Goal: Task Accomplishment & Management: Complete application form

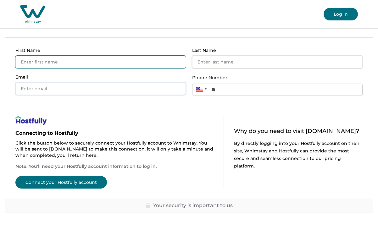
click at [160, 59] on input "First Name" at bounding box center [100, 62] width 171 height 13
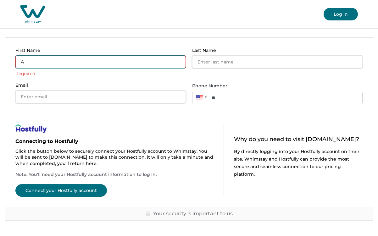
type input "Am"
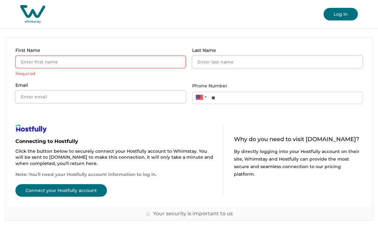
click at [299, 20] on div "Log In" at bounding box center [189, 14] width 378 height 28
click at [293, 18] on div "Log In" at bounding box center [189, 14] width 378 height 28
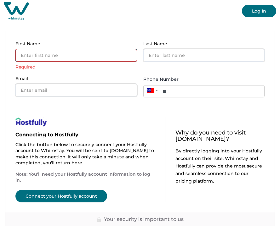
click at [114, 60] on input "First Name" at bounding box center [76, 55] width 122 height 13
click at [126, 34] on div "First Name Required Last Name Email Phone Number Phone **" at bounding box center [139, 69] width 269 height 76
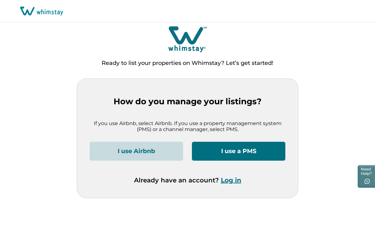
click at [237, 156] on button "I use a PMS" at bounding box center [239, 151] width 94 height 19
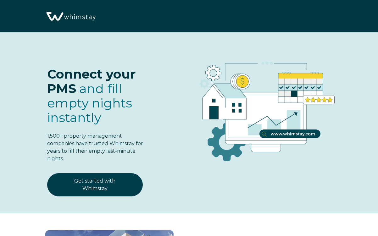
select select "US"
select select "Standard"
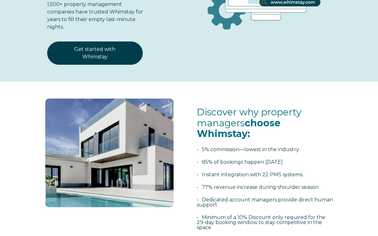
scroll to position [91, 0]
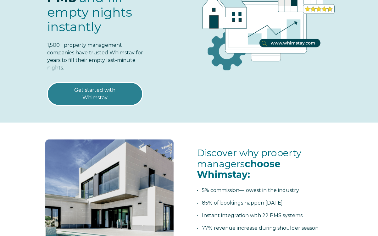
click at [116, 92] on link "Get started with Whimstay" at bounding box center [95, 93] width 96 height 23
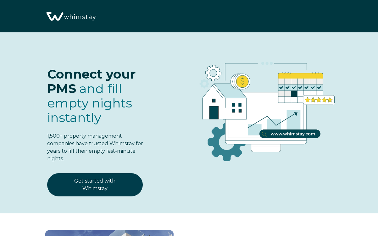
select select "US"
select select "Standard"
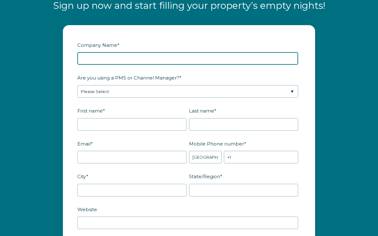
click at [207, 58] on input "Company Name *" at bounding box center [187, 58] width 221 height 13
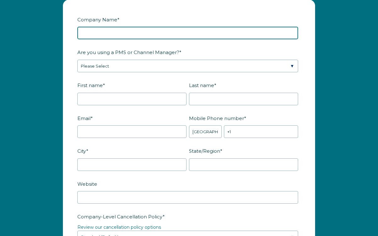
scroll to position [747, 0]
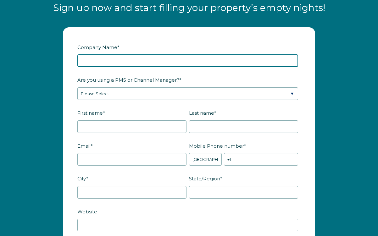
click at [161, 57] on input "Company Name *" at bounding box center [187, 60] width 221 height 13
type input "Wrigley Pride Properties"
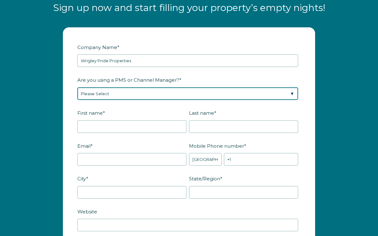
click at [198, 93] on select "Please Select Barefoot BookingPal Boost Brightside CiiRUS Escapia Guesty Hostaw…" at bounding box center [187, 94] width 221 height 13
select select "Hostfully"
click at [77, 88] on select "Please Select Barefoot BookingPal Boost Brightside CiiRUS Escapia Guesty Hostaw…" at bounding box center [187, 94] width 221 height 13
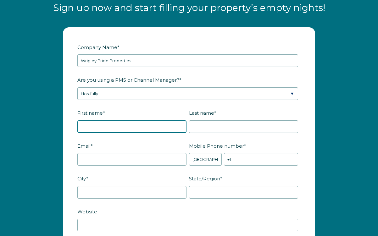
click at [150, 125] on input "First name *" at bounding box center [131, 127] width 109 height 13
type input "Teddy"
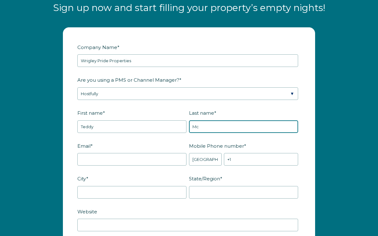
type input "M"
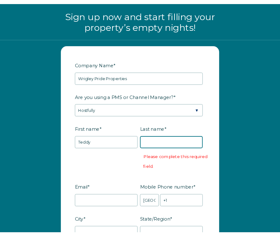
scroll to position [840, 0]
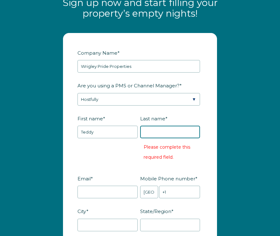
click at [152, 139] on input "Last name *" at bounding box center [170, 132] width 60 height 13
paste input "Teddy McEntire"
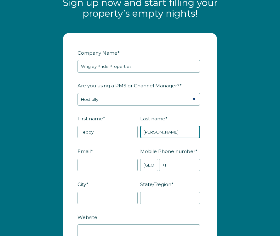
drag, startPoint x: 158, startPoint y: 138, endPoint x: 128, endPoint y: 138, distance: 30.2
click at [128, 138] on fieldset "First name * Teddy Last name * Teddy McEntire" at bounding box center [139, 129] width 125 height 33
type input "McEntire"
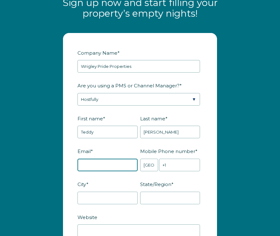
click at [110, 172] on input "Email *" at bounding box center [107, 165] width 60 height 13
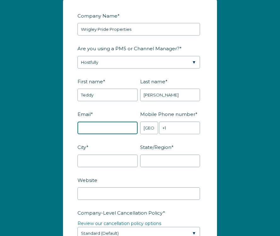
scroll to position [885, 0]
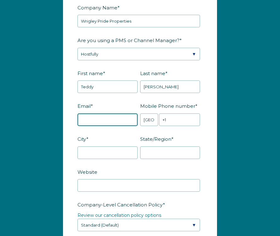
click at [111, 125] on input "Email *" at bounding box center [107, 120] width 60 height 13
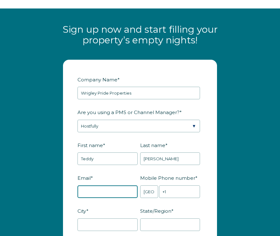
scroll to position [816, 0]
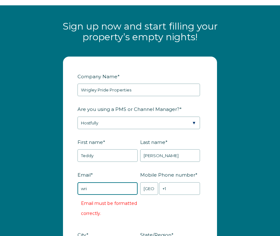
type input "Wrigleyprideproperties@gmail.com"
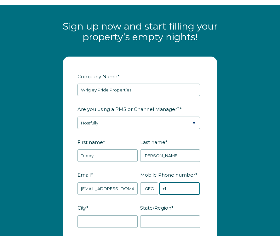
click at [183, 193] on input "+1" at bounding box center [179, 189] width 41 height 13
type input "+1 8593936110"
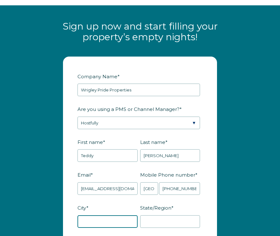
click at [127, 228] on input "City *" at bounding box center [107, 222] width 60 height 13
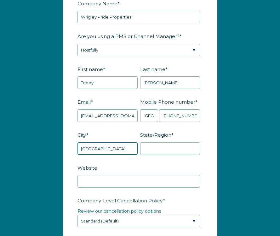
scroll to position [908, 0]
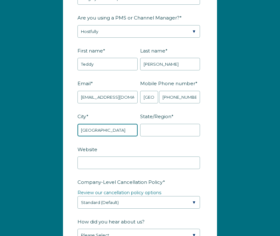
type input "Chicago"
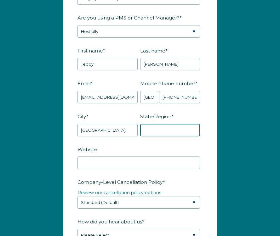
click at [164, 131] on input "State/Region *" at bounding box center [170, 130] width 60 height 13
type input "IL"
click at [136, 154] on label "Website" at bounding box center [139, 149] width 125 height 11
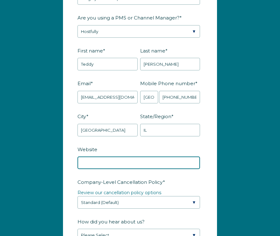
click at [136, 157] on input "Website" at bounding box center [138, 163] width 122 height 13
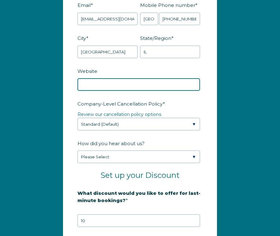
scroll to position [987, 0]
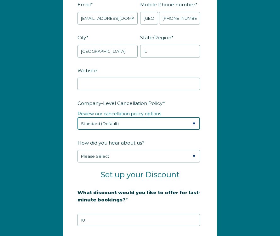
click at [141, 127] on select "Please Select Partial Standard (Default) Moderate Strict" at bounding box center [138, 123] width 122 height 13
click at [77, 122] on select "Please Select Partial Standard (Default) Moderate Strict" at bounding box center [138, 123] width 122 height 13
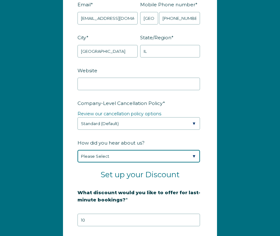
click at [146, 163] on select "Please Select Found Whimstay through a Google search Spoke to a Whimstay salesp…" at bounding box center [138, 156] width 122 height 13
select select "Other"
click at [77, 155] on select "Please Select Found Whimstay through a Google search Spoke to a Whimstay salesp…" at bounding box center [138, 156] width 122 height 13
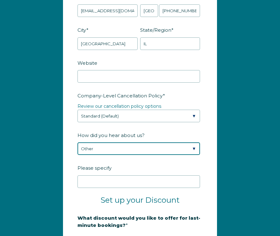
scroll to position [1001, 0]
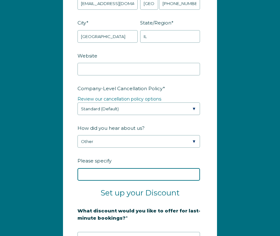
click at [131, 181] on input "Please specify" at bounding box center [138, 174] width 122 height 13
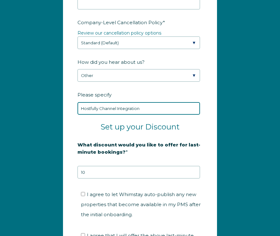
scroll to position [1096, 0]
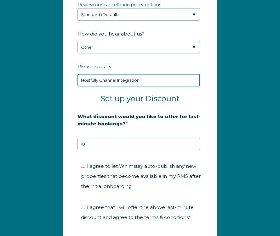
type input "Hostfully Channel Integration"
click at [120, 173] on span "I agree to let Whimstay auto-publish any new properties that become available i…" at bounding box center [141, 176] width 120 height 26
click at [85, 168] on input "I agree to let Whimstay auto-publish any new properties that become available i…" at bounding box center [83, 166] width 4 height 4
checkbox input "true"
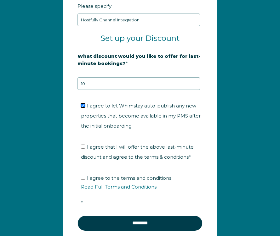
scroll to position [1165, 0]
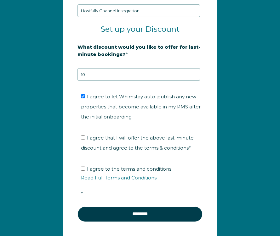
click at [101, 151] on span "I agree that I will offer the above last-minute discount and agree to the terms…" at bounding box center [137, 143] width 113 height 16
click at [85, 140] on input "I agree that I will offer the above last-minute discount and agree to the terms…" at bounding box center [83, 138] width 4 height 4
checkbox input "true"
click at [101, 175] on span "I agree to the terms and conditions Read Full Terms and Conditions *" at bounding box center [142, 181] width 122 height 31
click at [85, 171] on input "I agree to the terms and conditions Read Full Terms and Conditions *" at bounding box center [83, 169] width 4 height 4
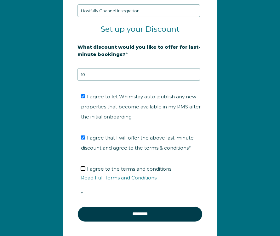
checkbox input "true"
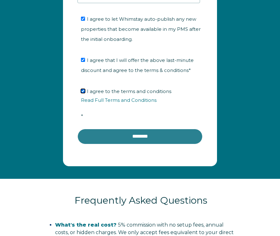
scroll to position [1237, 0]
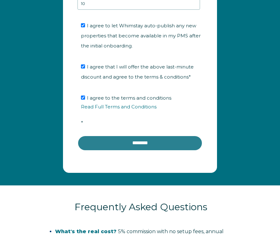
click at [179, 149] on input "********" at bounding box center [139, 143] width 125 height 15
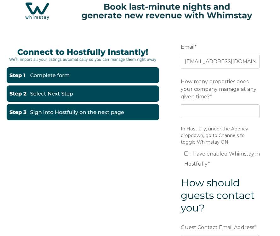
scroll to position [19, 0]
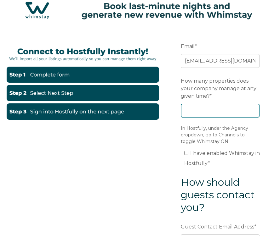
click at [197, 112] on input "How many properties does your company manage at any given time? *" at bounding box center [220, 111] width 79 height 14
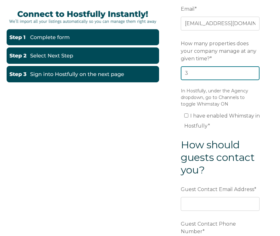
scroll to position [59, 0]
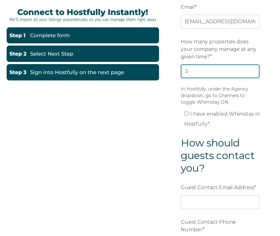
type input "3"
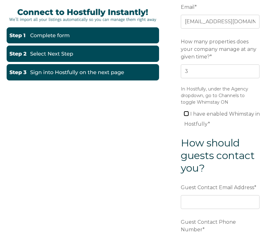
click at [186, 113] on input "I have enabled Whimstay in Hostfully *" at bounding box center [186, 114] width 4 height 4
checkbox input "true"
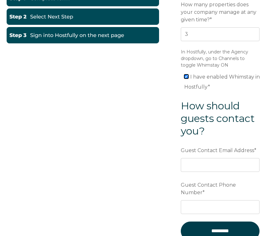
scroll to position [111, 0]
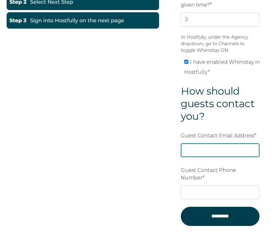
click at [207, 150] on input "Guest Contact Email Address *" at bounding box center [220, 151] width 79 height 14
type input "a"
type input "wrigle"
paste input "Teddy McEntire"
type input "Teddy McEntire"
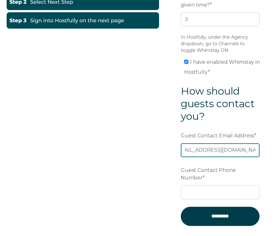
scroll to position [0, 19]
type input "[EMAIL_ADDRESS][DOMAIN_NAME]"
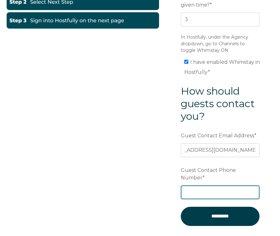
click at [197, 186] on input "Guest Contact Phone Number *" at bounding box center [220, 193] width 79 height 14
type input "7792079204"
click at [160, 157] on div "Email * Wrigleyprideproperties@gmail.com Preferred language SDR How many proper…" at bounding box center [139, 95] width 267 height 320
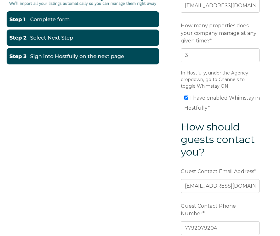
scroll to position [74, 0]
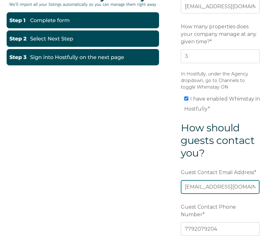
click at [200, 189] on input "[EMAIL_ADDRESS][DOMAIN_NAME]" at bounding box center [220, 187] width 79 height 14
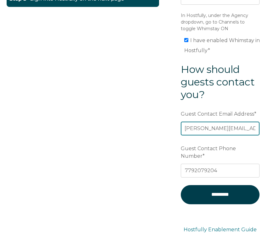
scroll to position [179, 0]
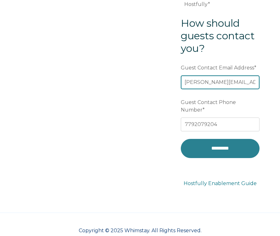
type input "amy@thelocalstandard.com"
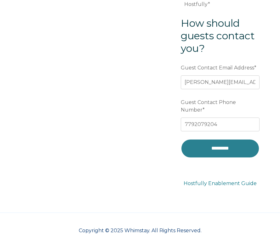
click at [222, 143] on input "*********" at bounding box center [220, 148] width 79 height 19
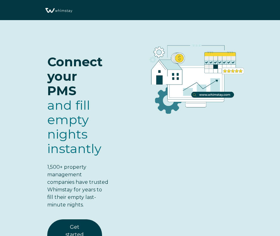
select select "US"
select select "Standard"
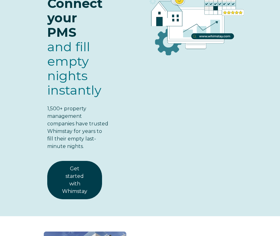
scroll to position [62, 0]
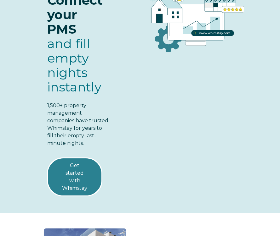
click at [89, 173] on link "Get started with Whimstay" at bounding box center [74, 177] width 55 height 38
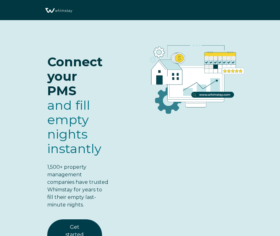
scroll to position [842, 0]
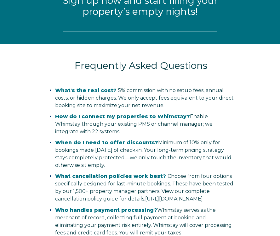
select select "US"
select select "Standard"
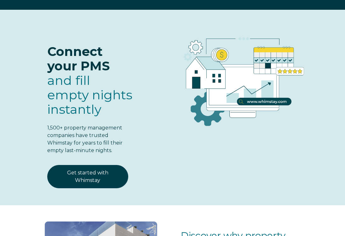
scroll to position [0, 0]
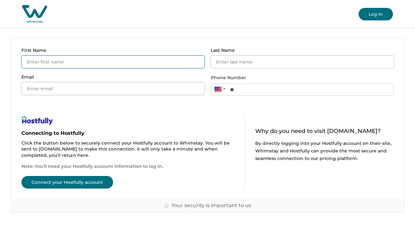
click at [164, 64] on input "First Name" at bounding box center [112, 62] width 183 height 13
click at [148, 63] on input "First Name" at bounding box center [112, 62] width 183 height 13
type input "Teddy"
type input "[PERSON_NAME]"
click at [160, 90] on input "Email" at bounding box center [112, 88] width 183 height 13
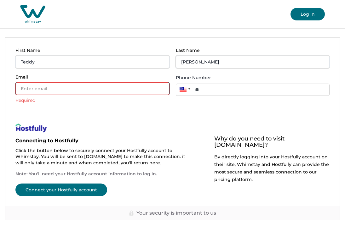
click at [121, 86] on input "Email" at bounding box center [92, 88] width 154 height 13
click at [180, 114] on div "Connecting to Hostfully Click the button below to securely connect your Hostful…" at bounding box center [172, 159] width 334 height 93
click at [119, 95] on input "Email" at bounding box center [92, 88] width 154 height 13
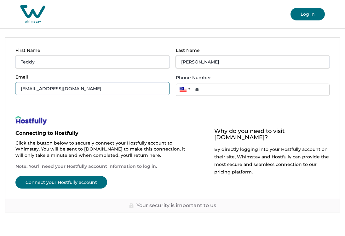
type input "[EMAIL_ADDRESS][DOMAIN_NAME]"
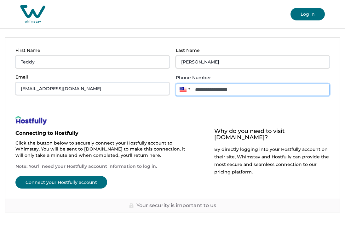
type input "**********"
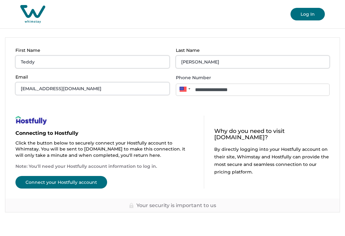
click at [77, 184] on button "Connect your Hostfully account" at bounding box center [61, 182] width 92 height 13
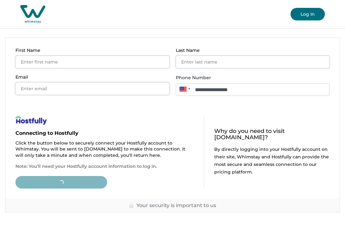
type input "**"
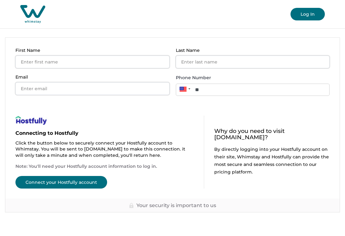
click at [82, 185] on button "Connect your Hostfully account" at bounding box center [61, 182] width 92 height 13
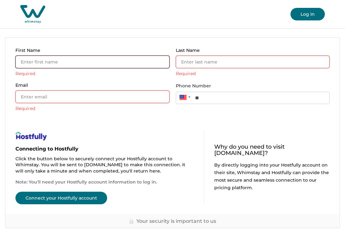
click at [100, 64] on input "First Name" at bounding box center [92, 62] width 154 height 13
click at [155, 45] on div "First Name Required Last Name Required Email Required Phone Number Phone **" at bounding box center [172, 80] width 334 height 84
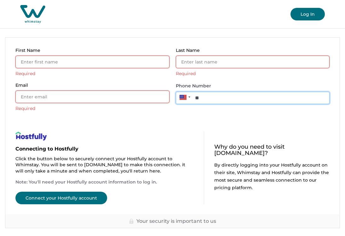
click at [233, 102] on input "**" at bounding box center [253, 98] width 154 height 12
click at [298, 17] on button "Log In" at bounding box center [307, 14] width 34 height 13
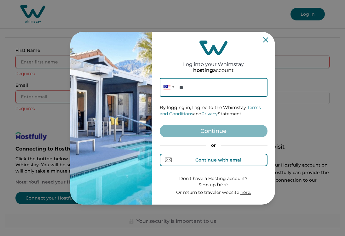
click at [224, 158] on div "Continue with email" at bounding box center [218, 160] width 47 height 5
click at [186, 89] on input at bounding box center [214, 87] width 108 height 19
type input "h"
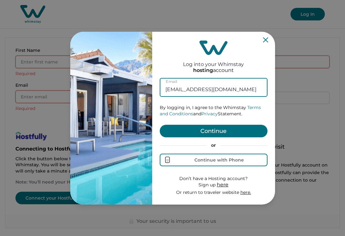
type input "[EMAIL_ADDRESS][DOMAIN_NAME]"
click at [203, 132] on button "Continue" at bounding box center [214, 131] width 108 height 13
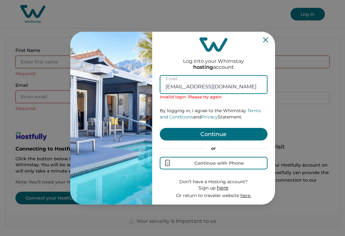
click at [239, 88] on input "[EMAIL_ADDRESS][DOMAIN_NAME]" at bounding box center [214, 84] width 108 height 19
click at [224, 88] on input "[EMAIL_ADDRESS][DOMAIN_NAME]" at bounding box center [214, 84] width 108 height 19
click at [204, 9] on div "Log into your Whimstay hosting account wrigleyprideproperties@gmail.com Email I…" at bounding box center [172, 118] width 345 height 236
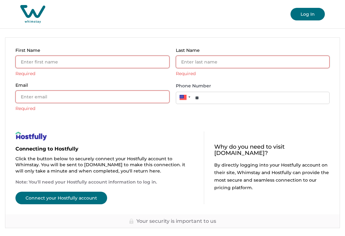
click at [304, 10] on button "Log In" at bounding box center [307, 14] width 34 height 13
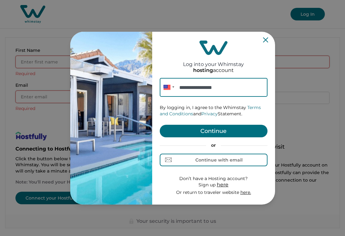
type input "**********"
click at [226, 135] on button "Continue" at bounding box center [214, 131] width 108 height 13
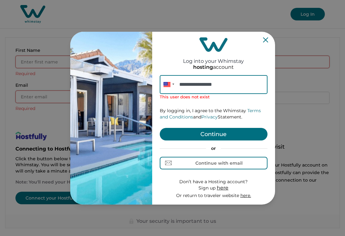
click at [247, 100] on p "This user does not exist" at bounding box center [214, 97] width 108 height 6
click at [252, 184] on div "Don’t have a Hosting account? Sign up here Or return to traveler website here." at bounding box center [214, 189] width 108 height 20
click at [245, 184] on p "Don’t have a Hosting account?" at bounding box center [213, 182] width 75 height 6
click at [224, 188] on span "here" at bounding box center [223, 188] width 12 height 6
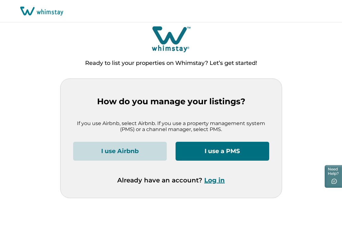
click at [221, 183] on button "Log in" at bounding box center [214, 180] width 20 height 8
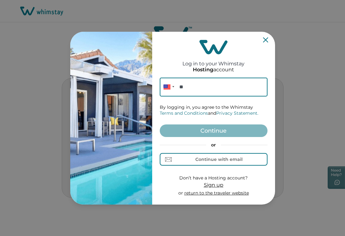
click at [267, 39] on icon "Close" at bounding box center [265, 39] width 5 height 5
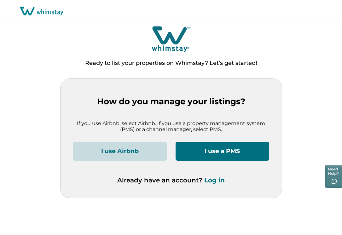
click at [216, 154] on button "I use a PMS" at bounding box center [222, 151] width 94 height 19
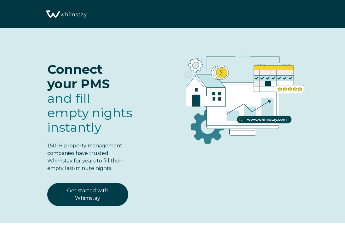
select select "US"
select select "Standard"
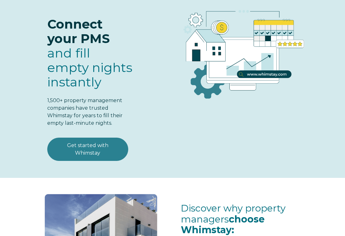
scroll to position [51, 0]
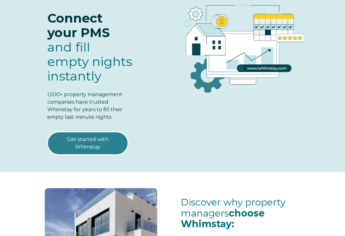
click at [106, 149] on link "Get started with Whimstay" at bounding box center [87, 143] width 81 height 23
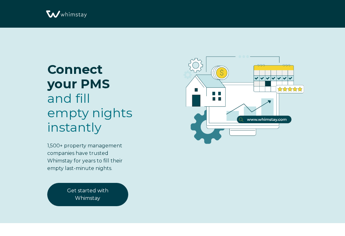
select select "US"
select select "Standard"
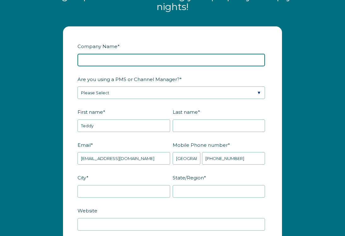
click at [205, 66] on input "Company Name *" at bounding box center [170, 60] width 187 height 13
click at [187, 66] on input "Company Name *" at bounding box center [170, 60] width 187 height 13
type input "Wrigley Pride Properties"
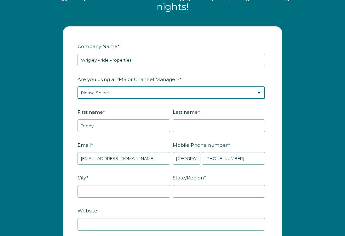
click at [157, 99] on select "Please Select Barefoot BookingPal Boost Brightside CiiRUS Escapia Guesty Hostaw…" at bounding box center [170, 93] width 187 height 13
select select "Hostfully"
click at [77, 96] on select "Please Select Barefoot BookingPal Boost Brightside CiiRUS Escapia Guesty Hostaw…" at bounding box center [170, 93] width 187 height 13
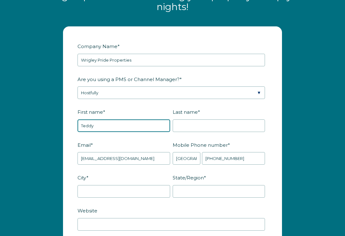
click at [128, 132] on input "Teddy" at bounding box center [123, 126] width 93 height 13
click at [197, 128] on div "Last name *" at bounding box center [220, 120] width 95 height 26
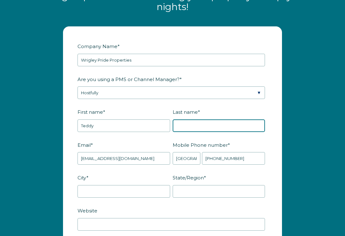
click at [194, 132] on input "Last name *" at bounding box center [219, 126] width 93 height 13
type input "McEntire"
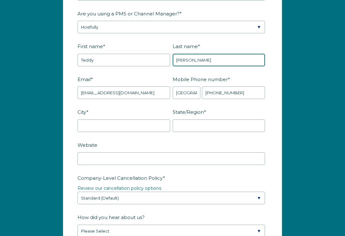
scroll to position [838, 0]
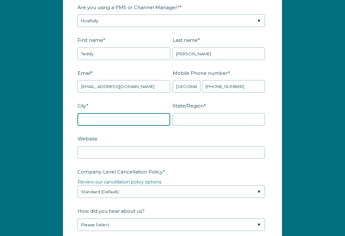
click at [150, 126] on input "City *" at bounding box center [123, 119] width 93 height 13
type input "Chicago"
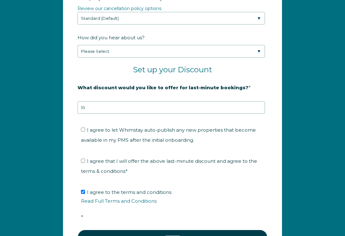
scroll to position [1013, 0]
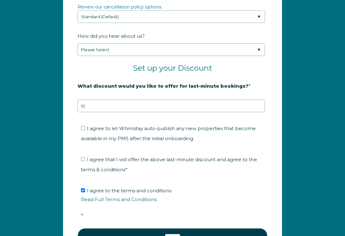
type input "IL"
click at [142, 140] on span "I agree to let Whimstay auto-publish any new properties that become available i…" at bounding box center [168, 134] width 175 height 16
click at [85, 130] on input "I agree to let Whimstay auto-publish any new properties that become available i…" at bounding box center [83, 128] width 4 height 4
checkbox input "true"
click at [128, 168] on span "I agree that I will offer the above last-minute discount and agree to the terms…" at bounding box center [169, 165] width 176 height 16
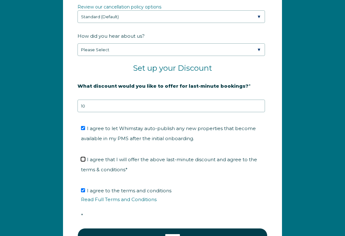
click at [85, 162] on input "I agree that I will offer the above last-minute discount and agree to the terms…" at bounding box center [83, 159] width 4 height 4
checkbox input "true"
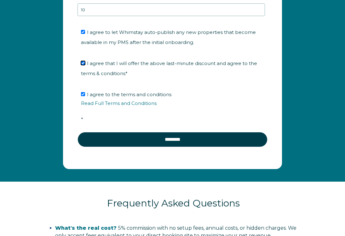
scroll to position [1115, 0]
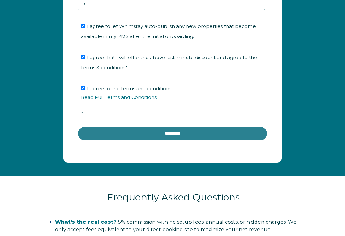
click at [140, 141] on input "********" at bounding box center [172, 133] width 190 height 15
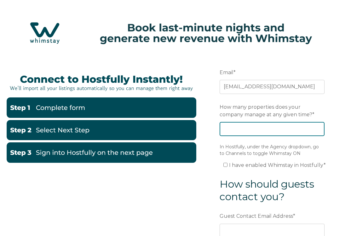
click at [251, 133] on input "How many properties does your company manage at any given time? *" at bounding box center [271, 129] width 105 height 14
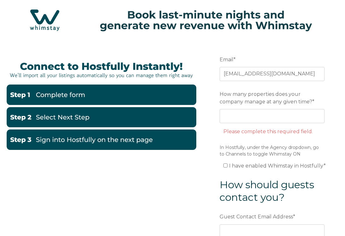
scroll to position [14, 0]
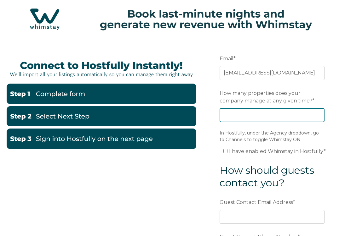
click at [255, 116] on input "How many properties does your company manage at any given time? *" at bounding box center [271, 115] width 105 height 14
click at [256, 118] on input "How many properties does your company manage at any given time? *" at bounding box center [271, 115] width 105 height 14
click at [269, 117] on input "How many properties does your company manage at any given time? *" at bounding box center [271, 115] width 105 height 14
click at [319, 112] on input "1" at bounding box center [271, 115] width 105 height 14
click at [319, 113] on input "2" at bounding box center [271, 115] width 105 height 14
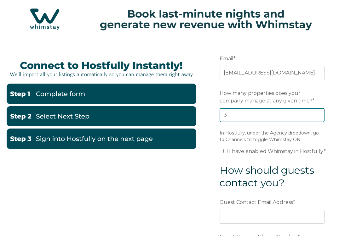
type input "3"
click at [319, 113] on input "3" at bounding box center [271, 115] width 105 height 14
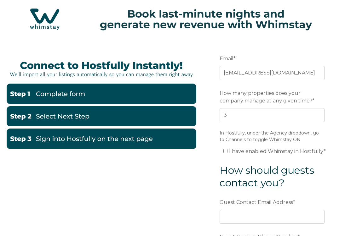
click at [319, 137] on legend "In Hostfully, under the Agency dropdown, go to Channels to toggle Whimstay ON" at bounding box center [271, 136] width 105 height 13
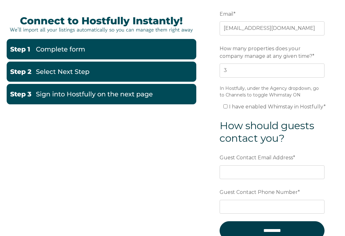
scroll to position [62, 0]
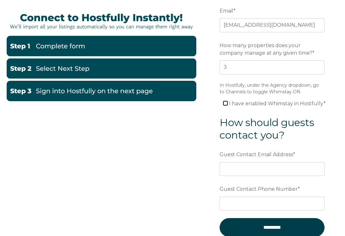
click at [226, 102] on input "I have enabled Whimstay in Hostfully *" at bounding box center [225, 103] width 4 height 4
checkbox input "true"
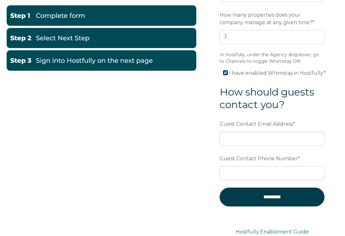
scroll to position [95, 0]
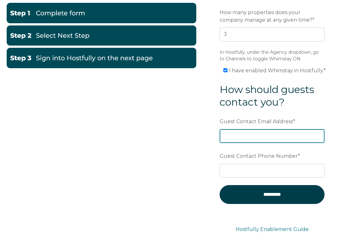
click at [247, 135] on input "Guest Contact Email Address *" at bounding box center [271, 136] width 105 height 14
type input "a"
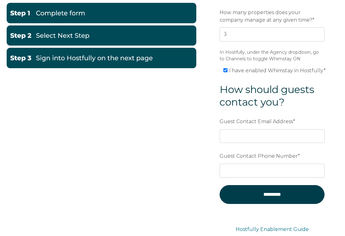
click at [251, 71] on span "I have enabled Whimstay in Hostfully *" at bounding box center [277, 71] width 97 height 6
click at [227, 71] on input "I have enabled Whimstay in Hostfully *" at bounding box center [225, 70] width 4 height 4
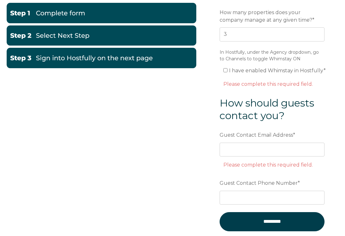
click at [242, 76] on div "In Hostfully, under the Agency dropdown, go to Channels to toggle Whimstay ON I…" at bounding box center [271, 69] width 105 height 40
click at [243, 71] on span "I have enabled Whimstay in Hostfully *" at bounding box center [277, 71] width 97 height 6
click at [227, 71] on input "I have enabled Whimstay in Hostfully *" at bounding box center [225, 70] width 4 height 4
checkbox input "true"
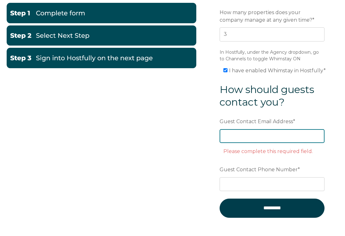
click at [244, 139] on input "Guest Contact Email Address *" at bounding box center [271, 136] width 105 height 14
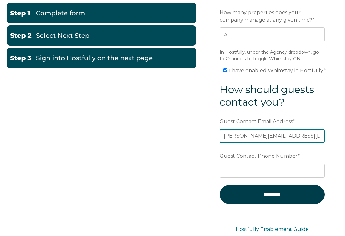
type input "[PERSON_NAME][EMAIL_ADDRESS][DOMAIN_NAME]"
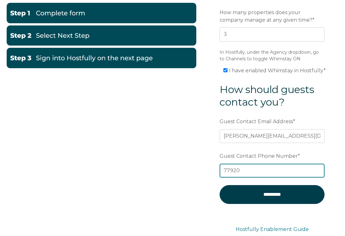
type input "7792079204"
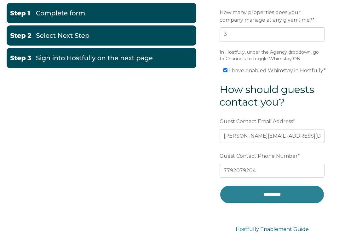
click at [286, 200] on input "*********" at bounding box center [271, 194] width 105 height 19
